Goal: Task Accomplishment & Management: Manage account settings

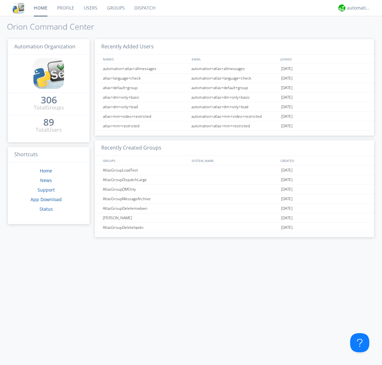
click at [90, 8] on link "Users" at bounding box center [90, 8] width 23 height 16
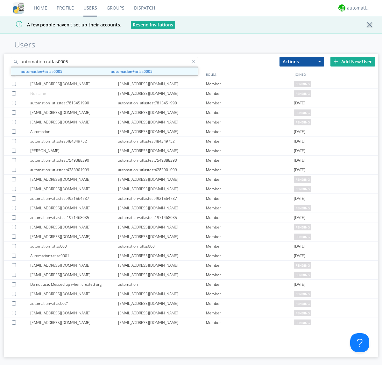
type input "automation+atlas0005"
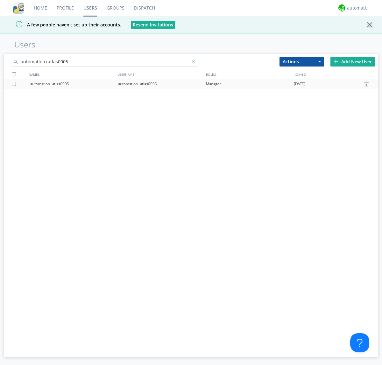
click at [162, 84] on div "automation+atlas0005" at bounding box center [162, 84] width 88 height 10
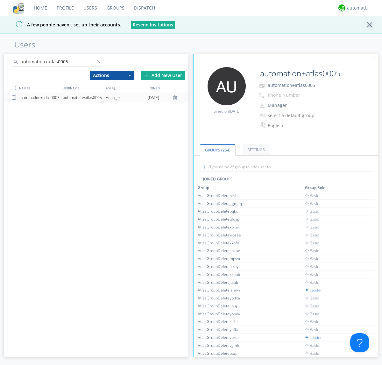
click at [255, 150] on link "Settings" at bounding box center [256, 149] width 27 height 11
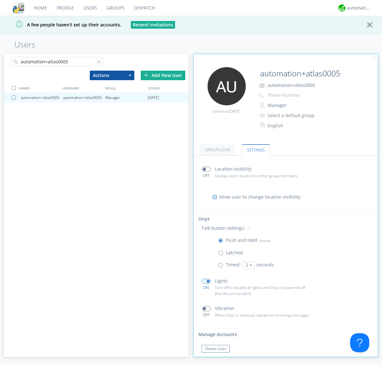
click at [206, 309] on span at bounding box center [206, 308] width 9 height 5
click at [0, 0] on input "checkbox" at bounding box center [0, 0] width 0 height 0
click at [206, 309] on span at bounding box center [206, 308] width 9 height 5
click at [0, 0] on input "checkbox" at bounding box center [0, 0] width 0 height 0
